Goal: Find specific page/section: Find specific page/section

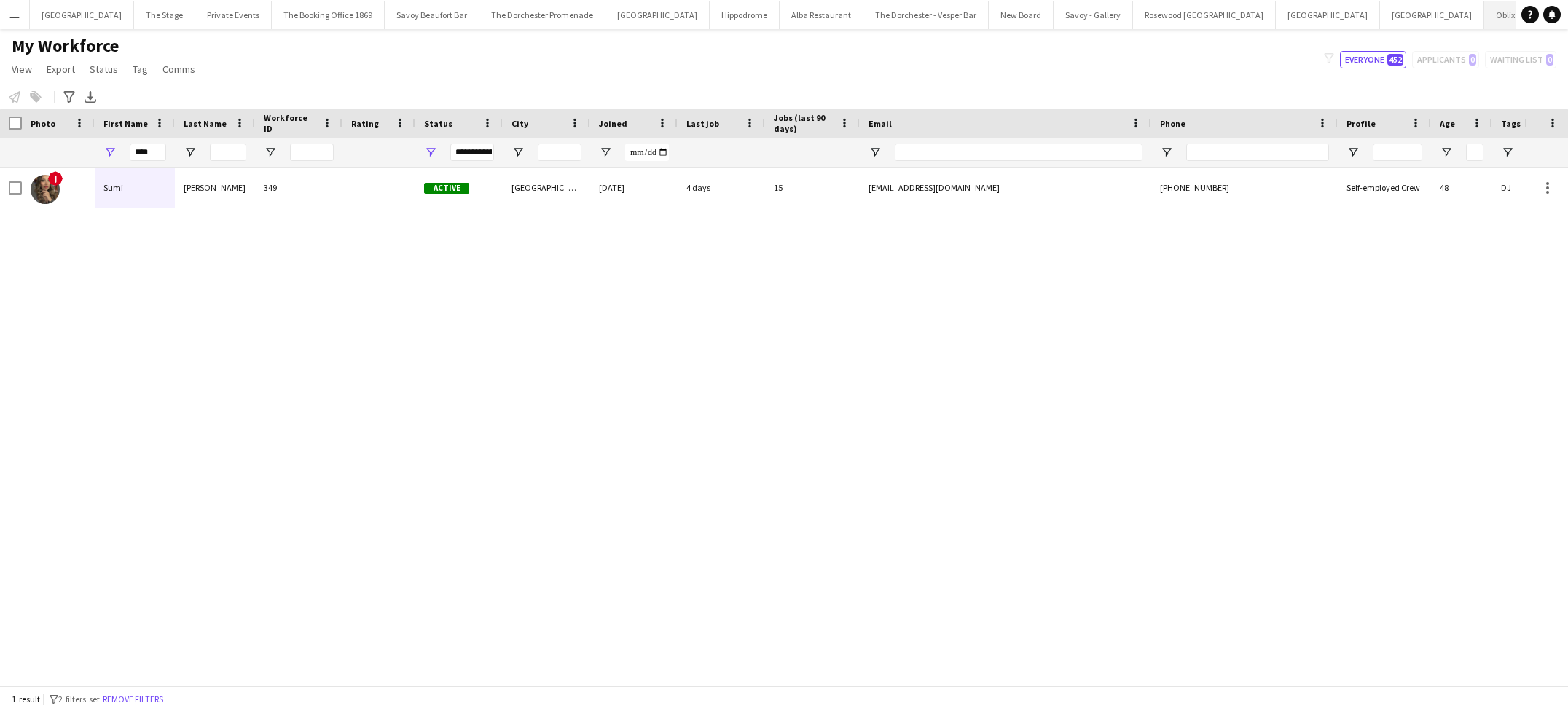
click at [1484, 20] on button "Oblix Close" at bounding box center [1505, 15] width 43 height 28
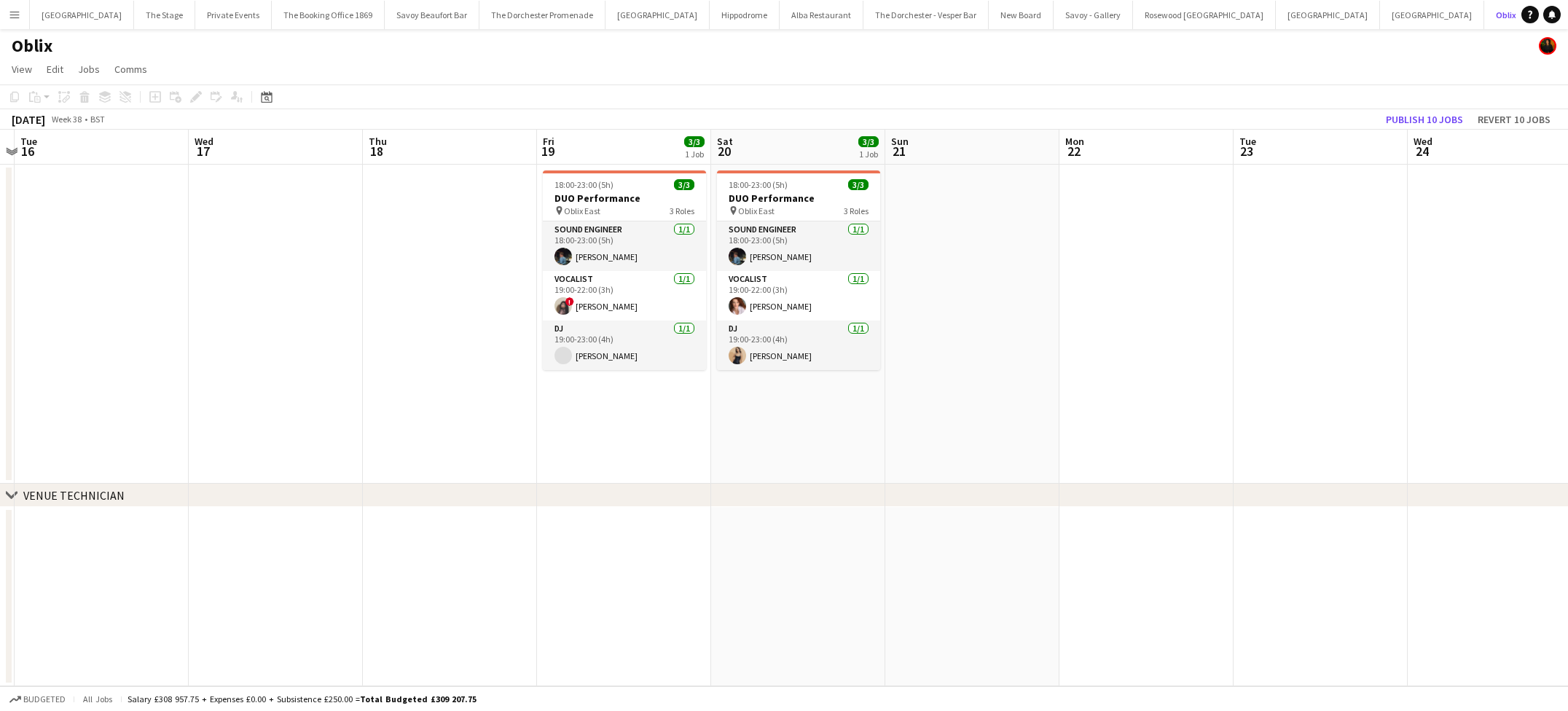
scroll to position [0, 588]
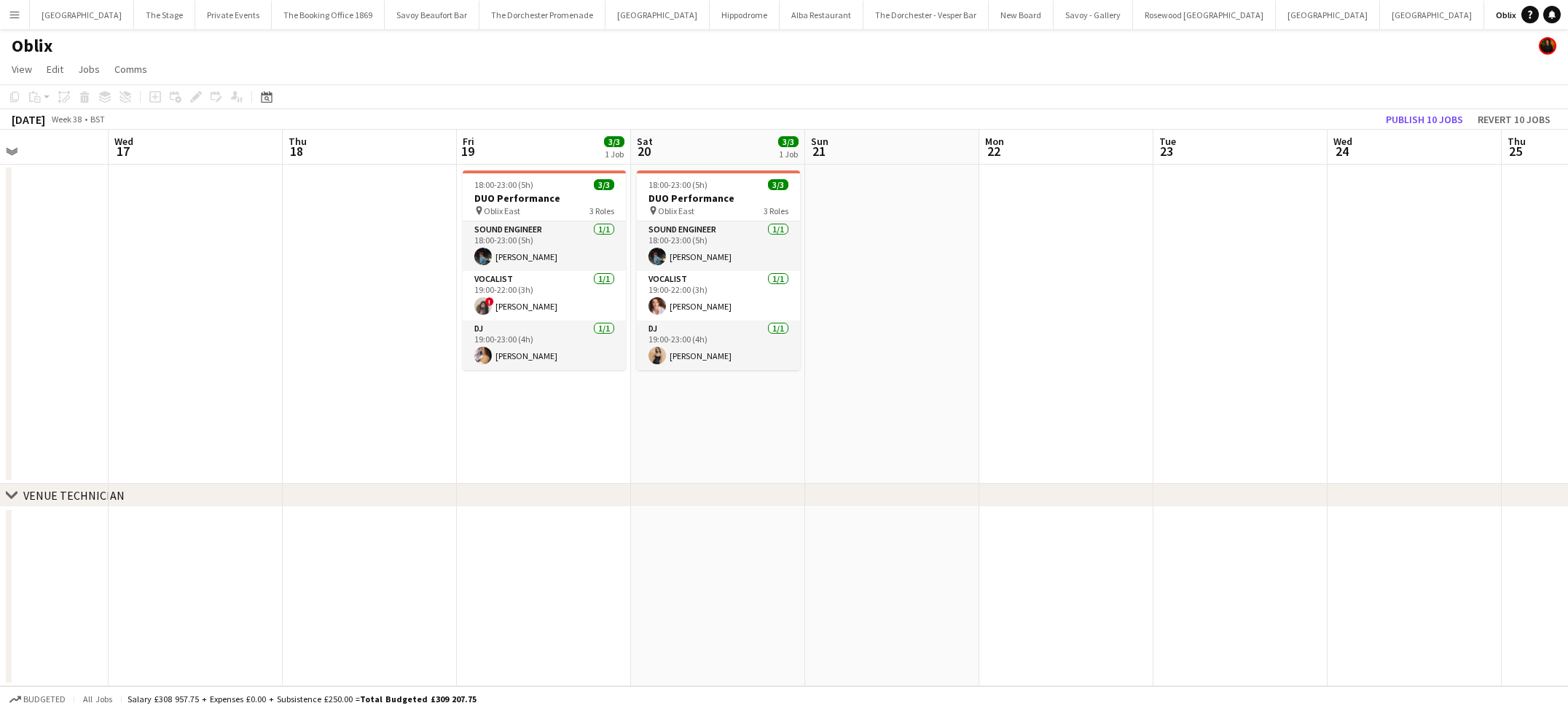
click at [17, 13] on app-icon "Menu" at bounding box center [15, 15] width 12 height 12
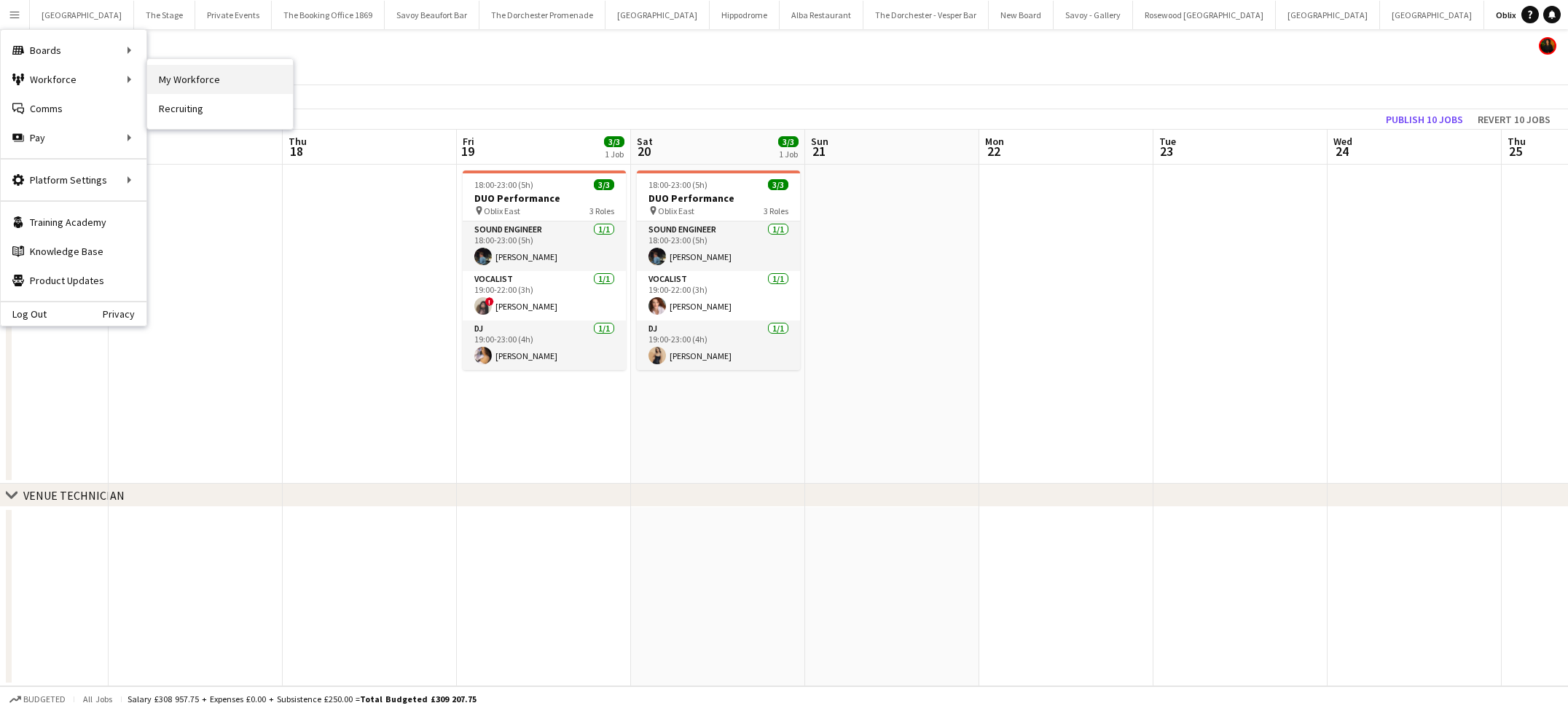
click at [191, 72] on link "My Workforce" at bounding box center [220, 79] width 146 height 29
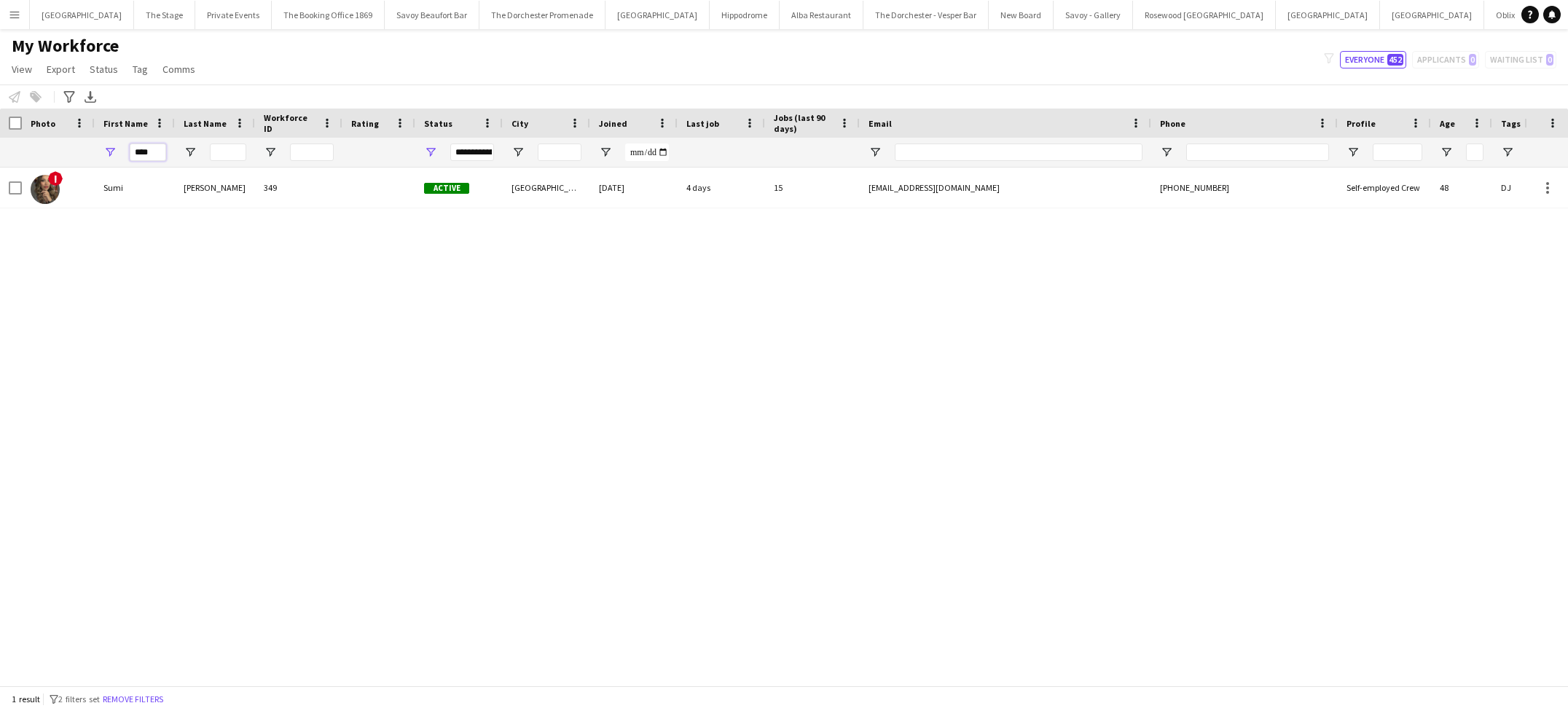
click at [146, 152] on input "****" at bounding box center [148, 152] width 36 height 17
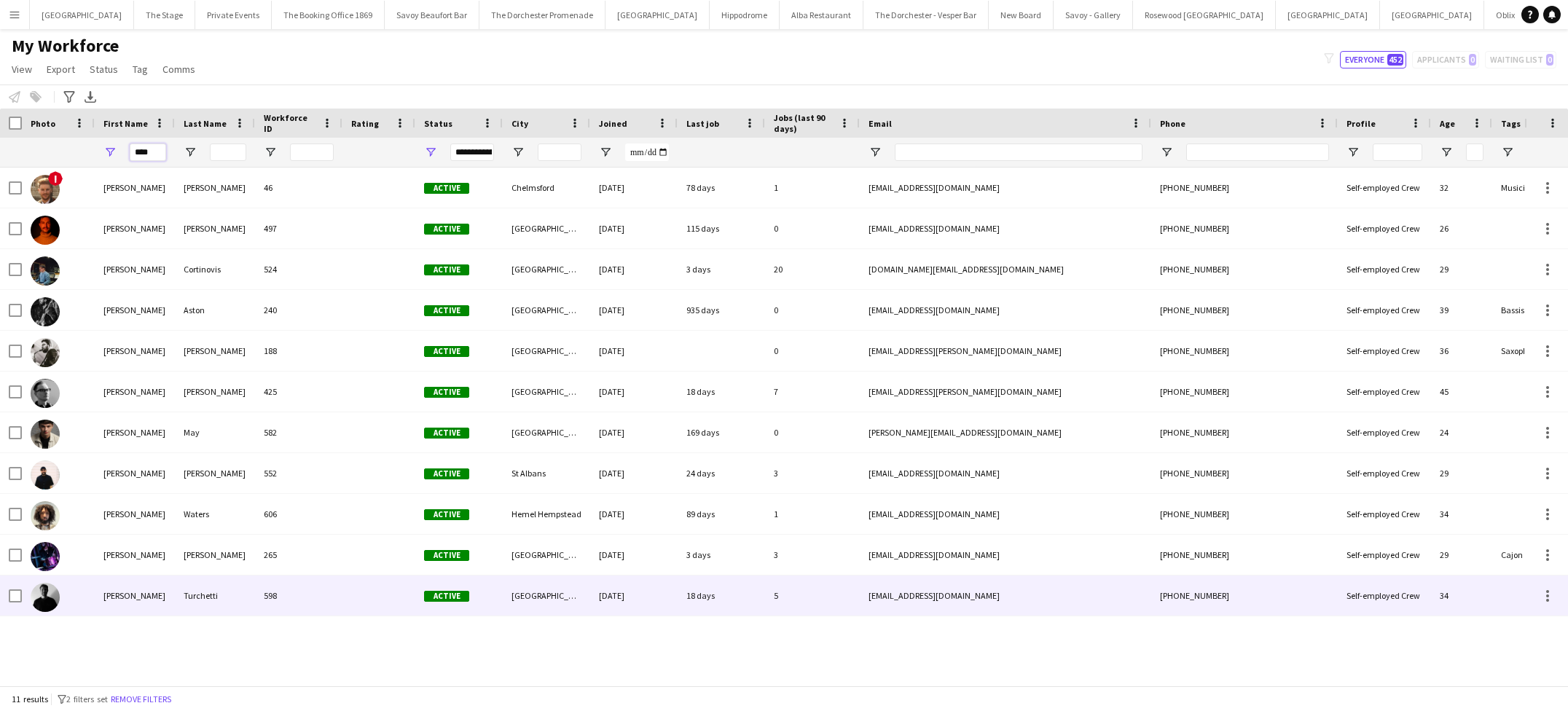
type input "****"
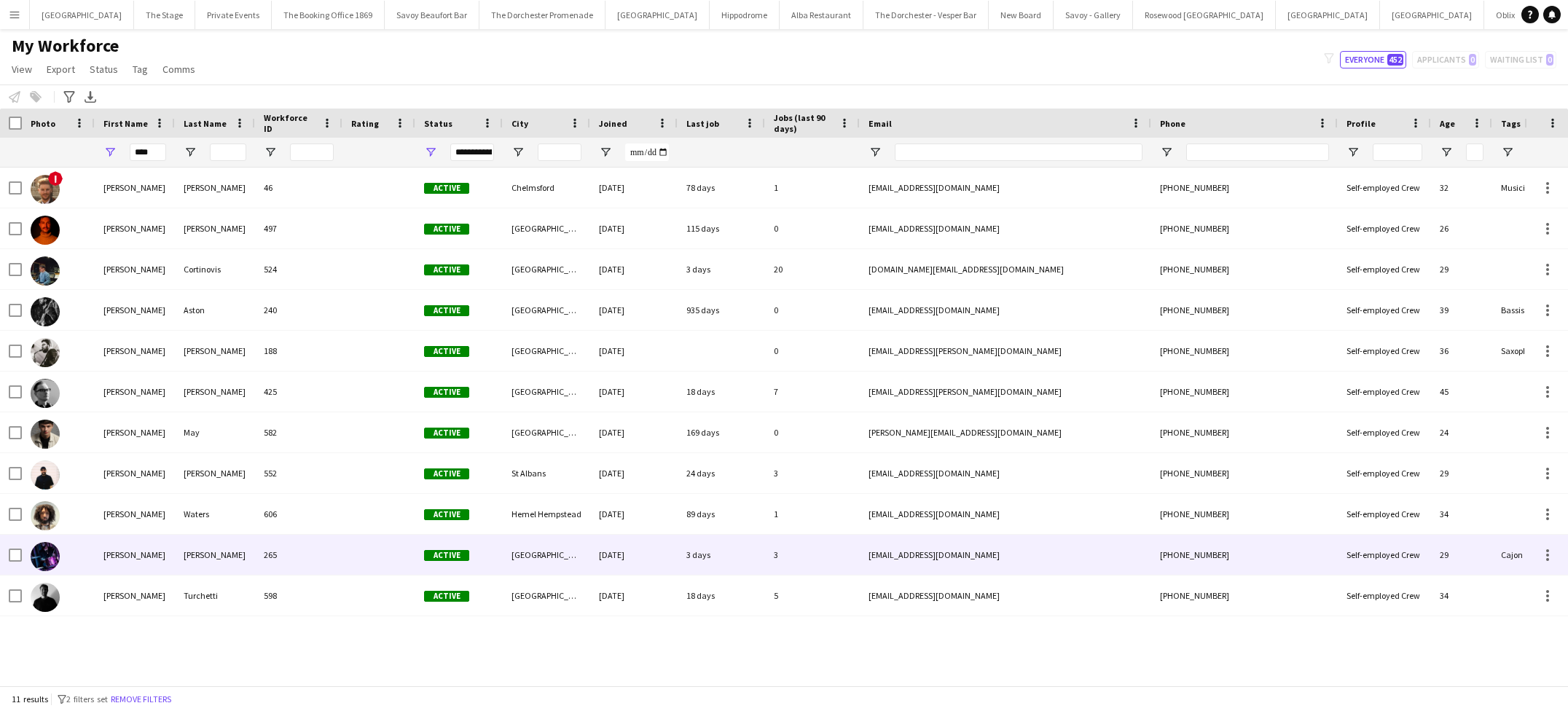
click at [217, 560] on div "[PERSON_NAME]" at bounding box center [215, 555] width 80 height 40
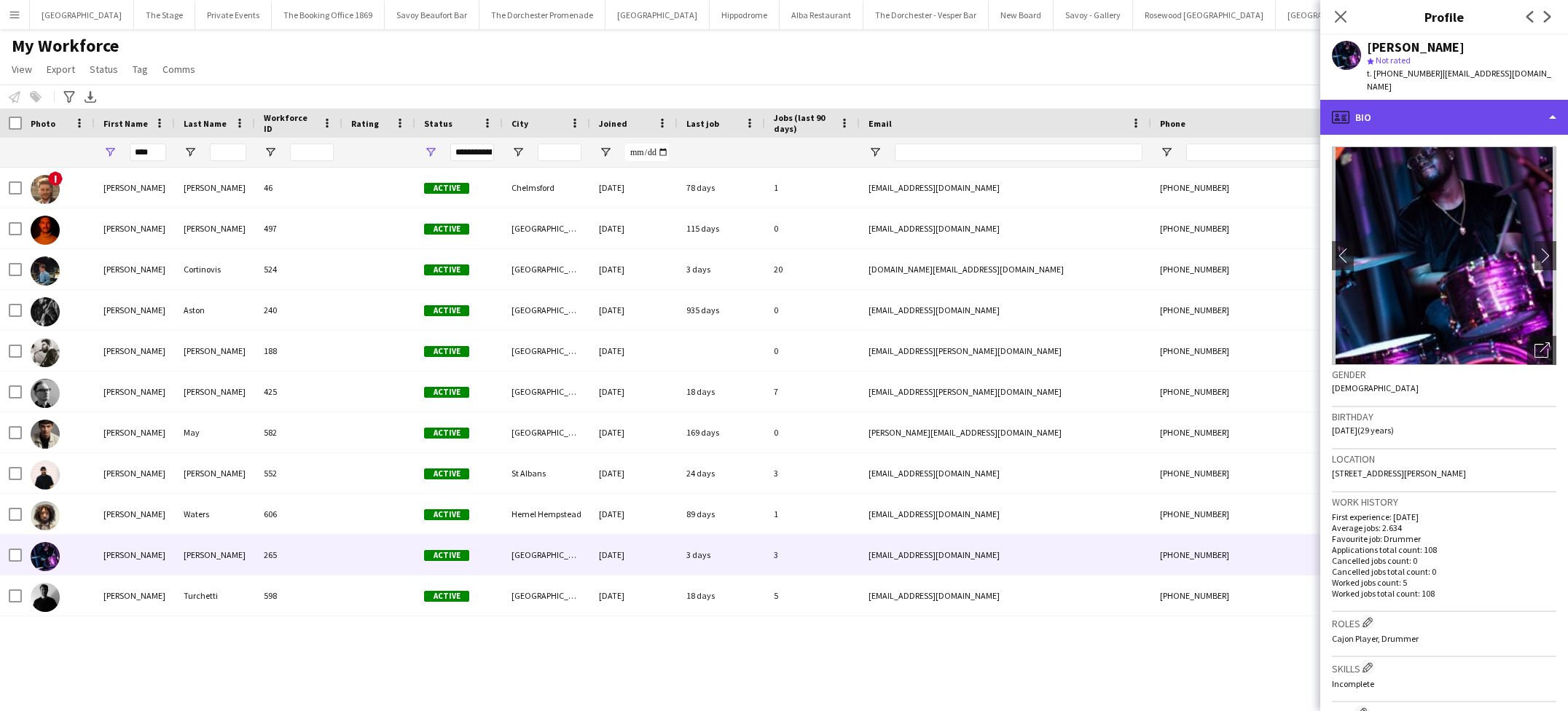
click at [1354, 106] on div "profile Bio" at bounding box center [1444, 117] width 247 height 35
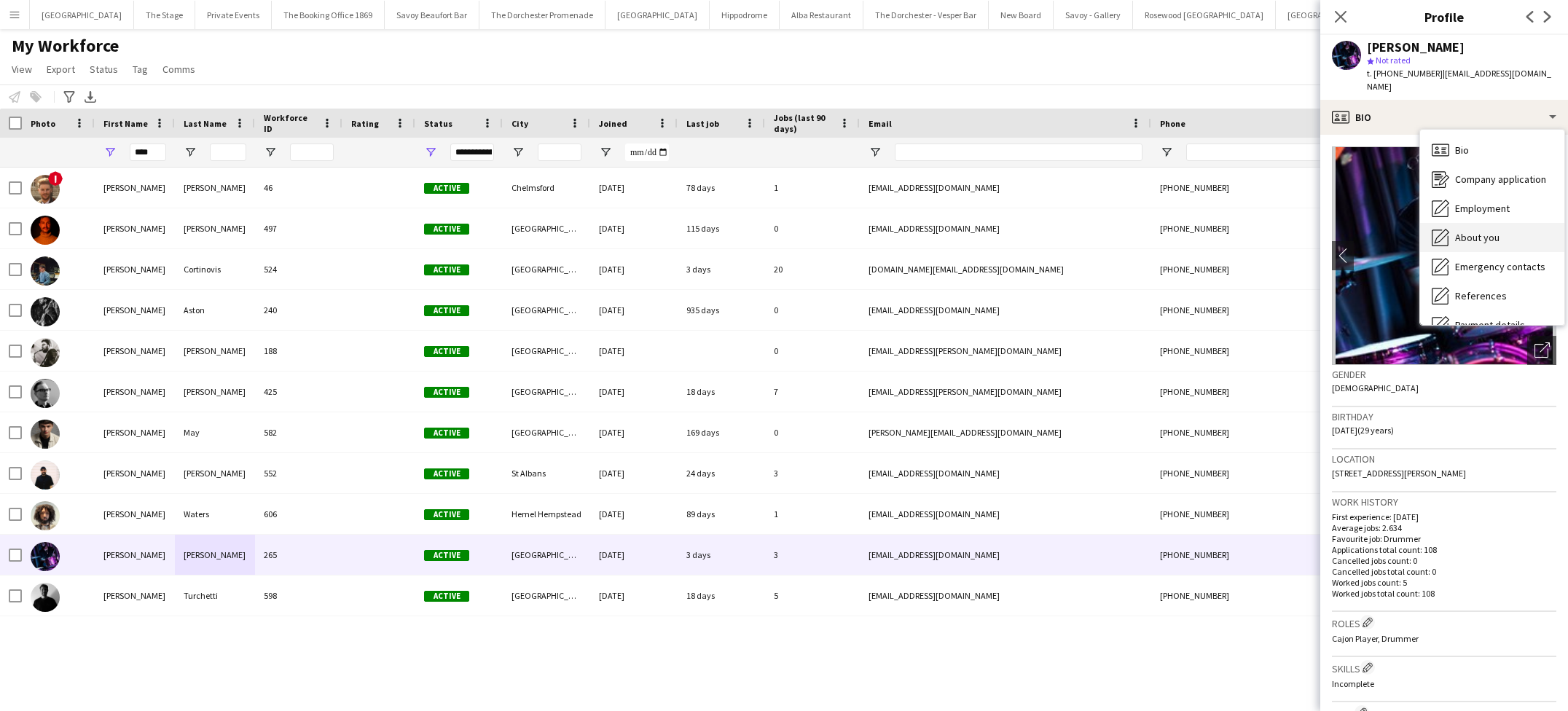
click at [1462, 231] on span "About you" at bounding box center [1477, 237] width 45 height 13
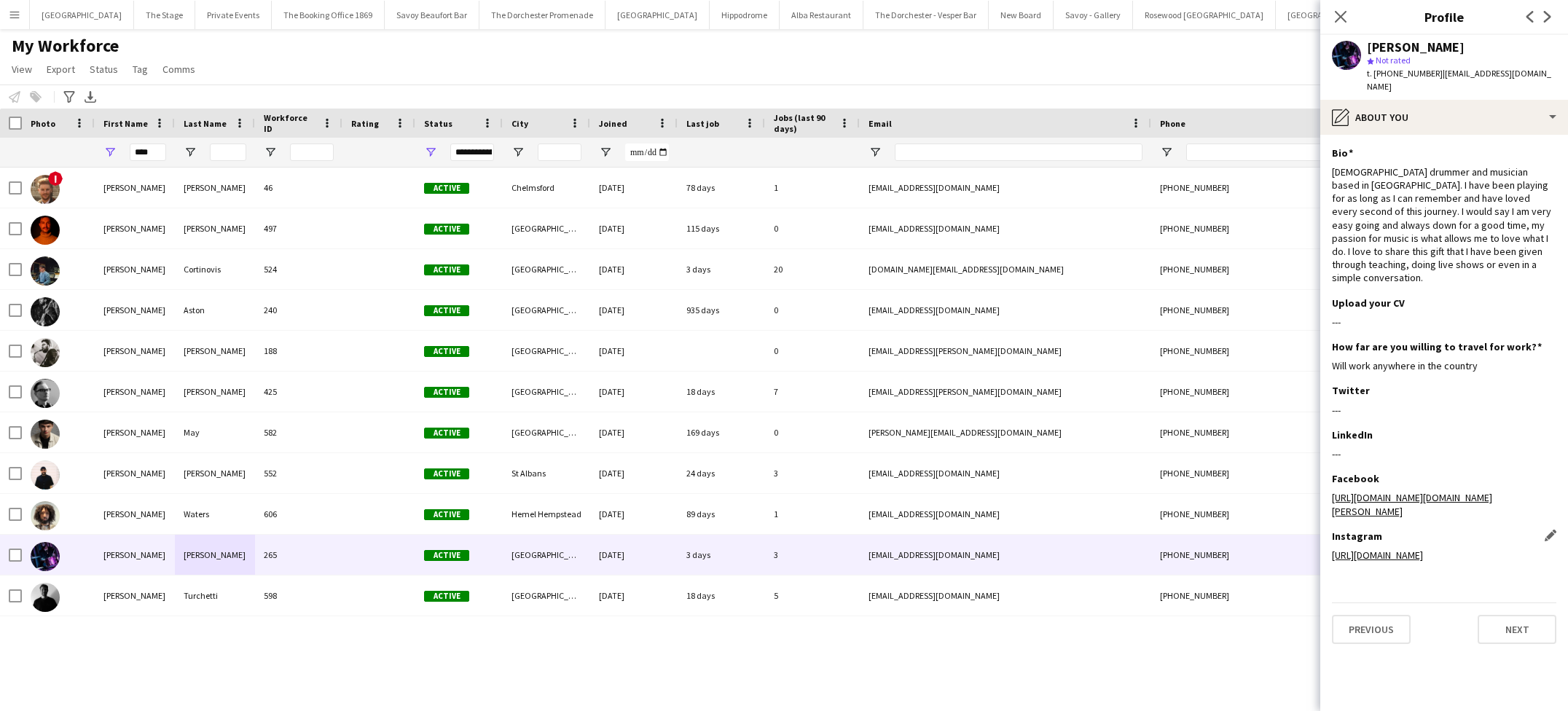
click at [1366, 529] on div "Instagram Edit this field [URL][DOMAIN_NAME]" at bounding box center [1444, 551] width 225 height 44
click at [1366, 548] on link "[URL][DOMAIN_NAME]" at bounding box center [1378, 555] width 91 height 13
